Goal: Task Accomplishment & Management: Manage account settings

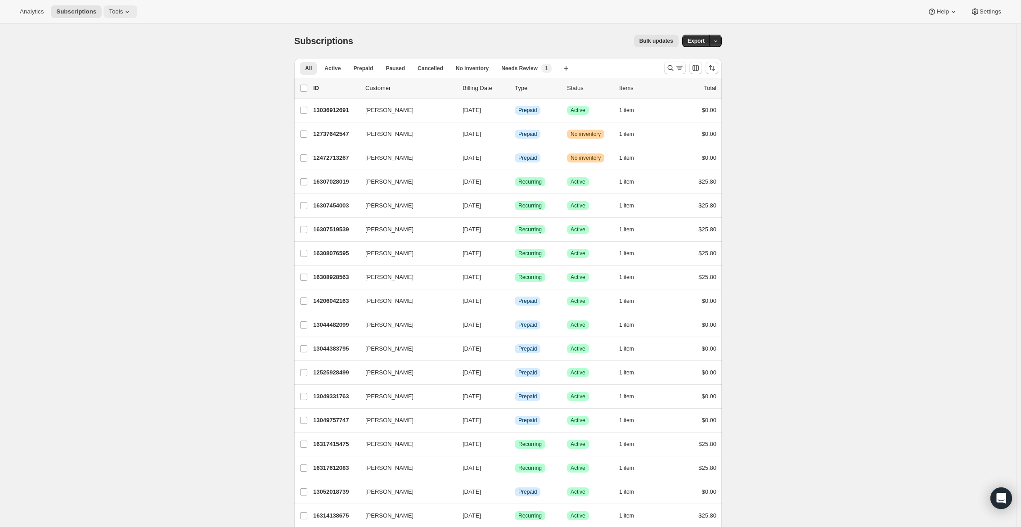
click at [129, 15] on icon at bounding box center [127, 11] width 9 height 9
click at [976, 10] on icon at bounding box center [975, 12] width 6 height 7
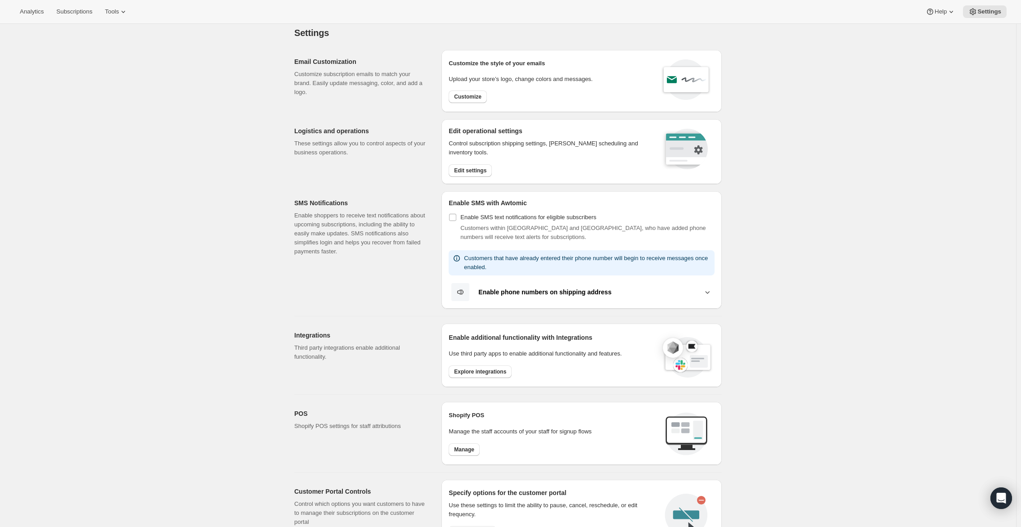
scroll to position [7, 0]
click at [481, 100] on span "Customize" at bounding box center [467, 97] width 27 height 7
select select "subscriptionMessage"
select select "5"
select select "15"
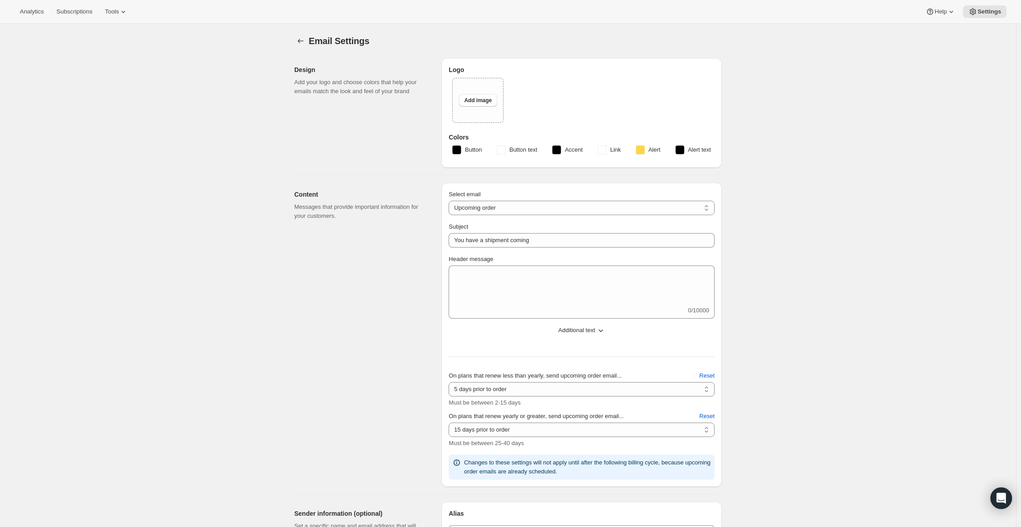
type input "Tokidos"
checkbox input "false"
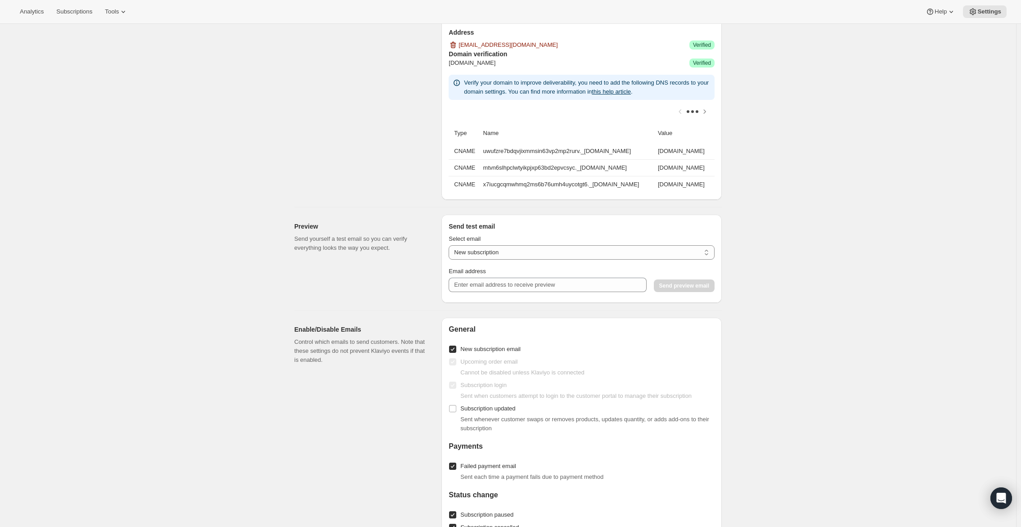
scroll to position [630, 0]
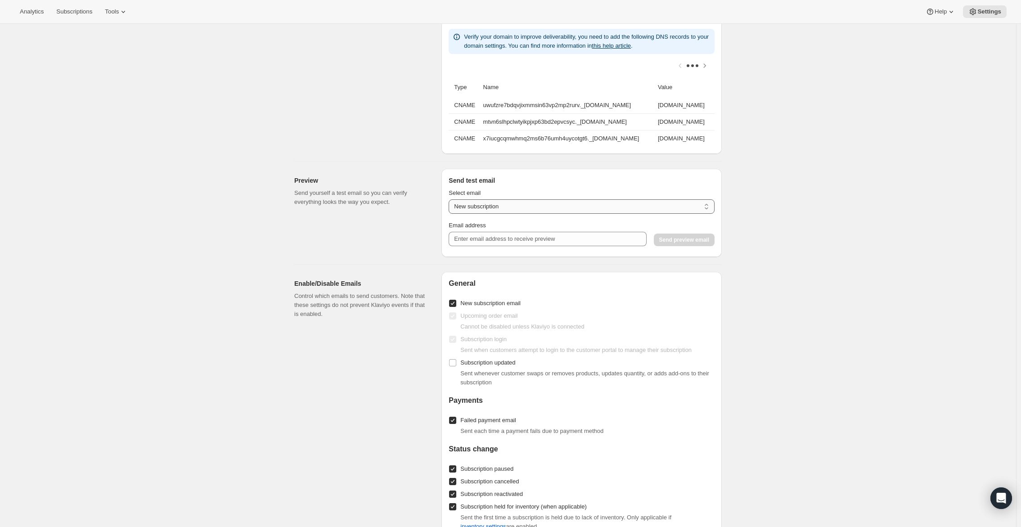
click at [680, 214] on select "New subscription Upcoming order Payment failure Delayed subscription Updated su…" at bounding box center [582, 206] width 266 height 14
select select "upcoming-subscription"
click at [451, 204] on select "New subscription Upcoming order Payment failure Delayed subscription Updated su…" at bounding box center [582, 206] width 266 height 14
click at [510, 241] on input "Email address" at bounding box center [548, 239] width 198 height 14
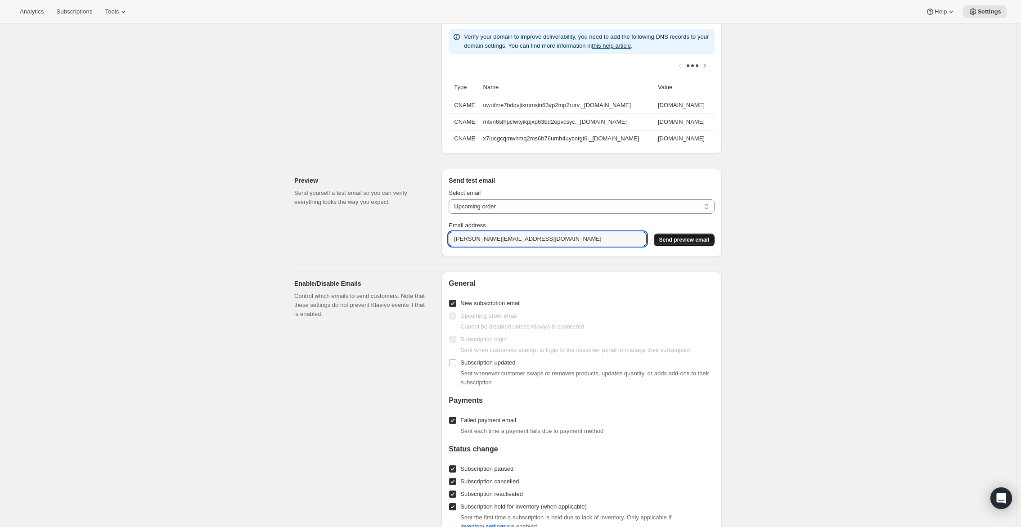
type input "[PERSON_NAME][EMAIL_ADDRESS][DOMAIN_NAME]"
click at [674, 243] on span "Send preview email" at bounding box center [684, 239] width 50 height 7
click at [524, 214] on select "New subscription Upcoming order Payment failure Delayed subscription Updated su…" at bounding box center [582, 206] width 266 height 14
click at [838, 297] on div "Email Settings. This page is ready Email Settings Design Add your logo and choo…" at bounding box center [508, 51] width 1016 height 1315
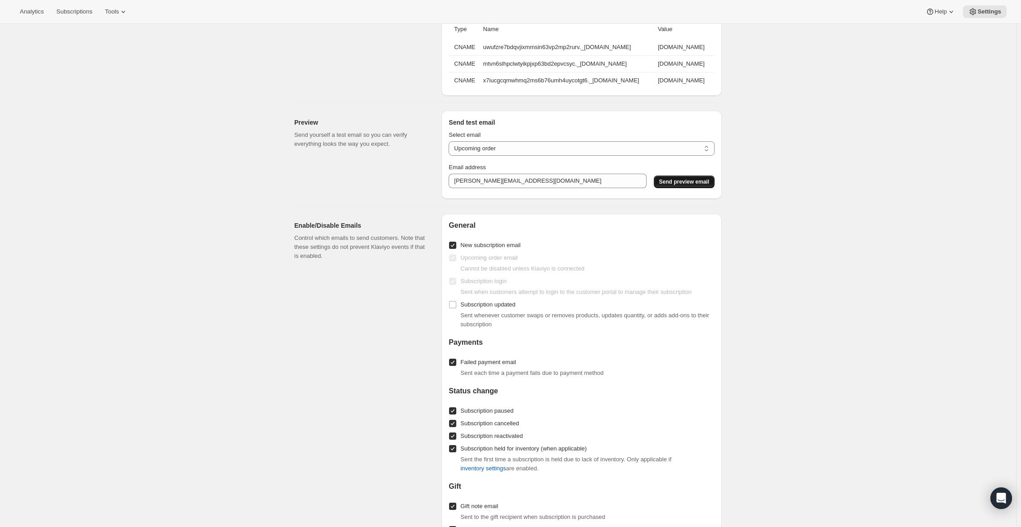
scroll to position [810, 0]
